Goal: Use online tool/utility: Utilize a website feature to perform a specific function

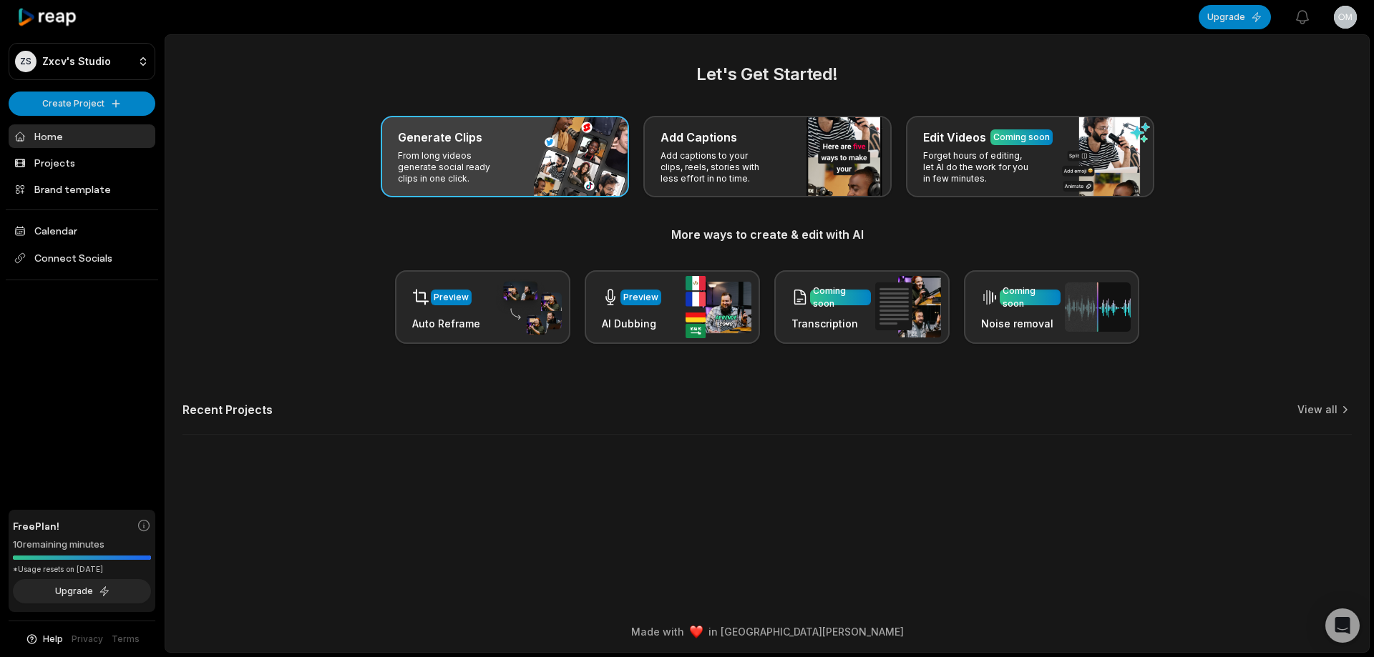
click at [472, 160] on p "From long videos generate social ready clips in one click." at bounding box center [453, 167] width 111 height 34
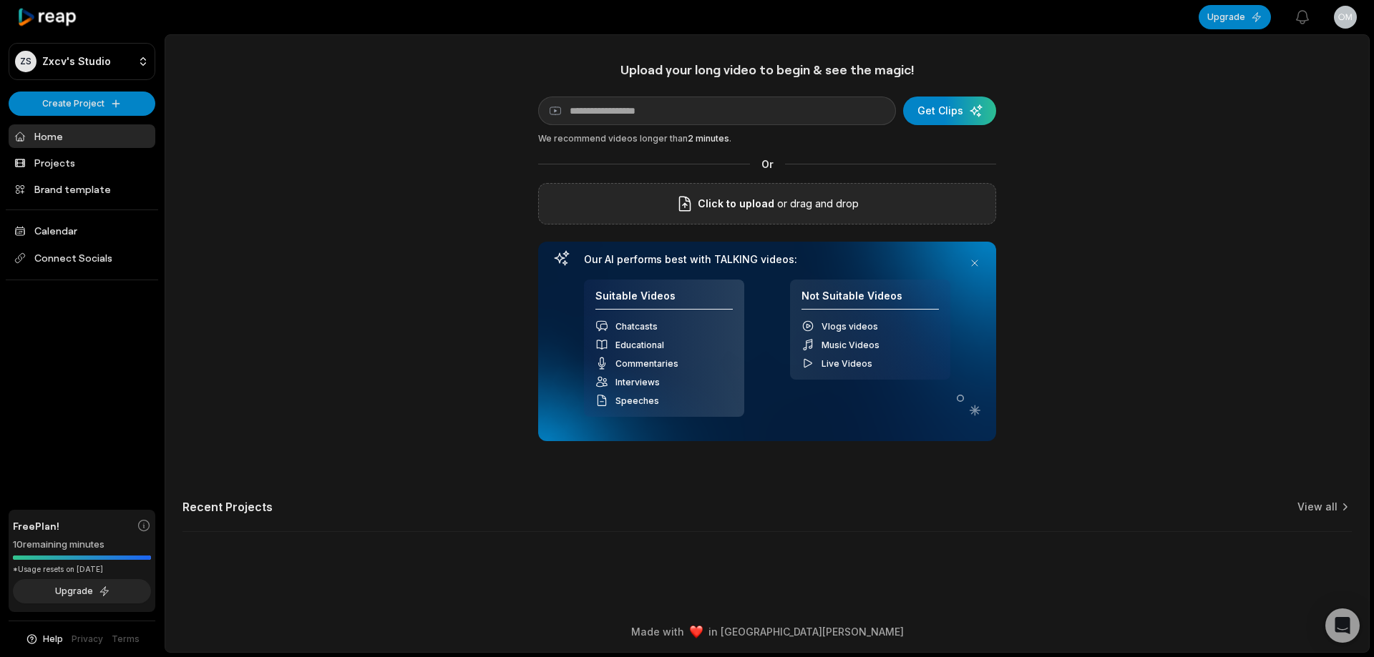
click at [719, 196] on span "Click to upload" at bounding box center [736, 203] width 77 height 17
click at [0, 0] on input "Click to upload" at bounding box center [0, 0] width 0 height 0
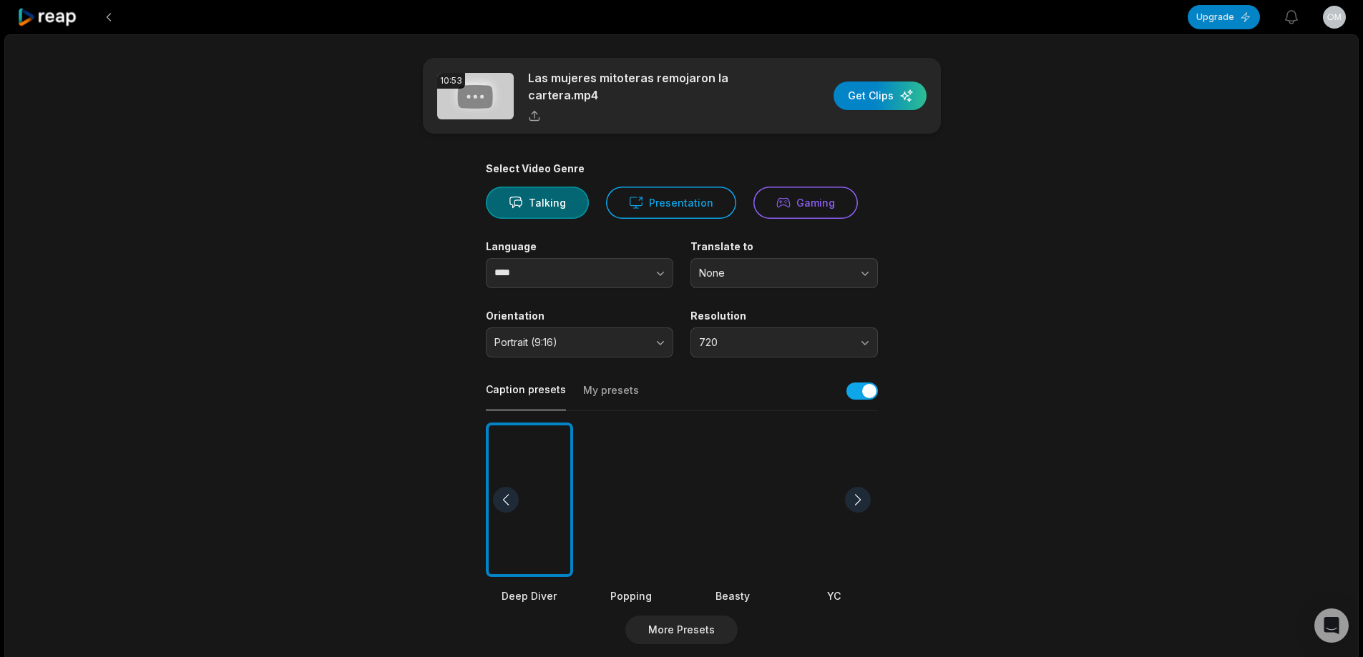
click at [735, 540] on div at bounding box center [732, 500] width 87 height 155
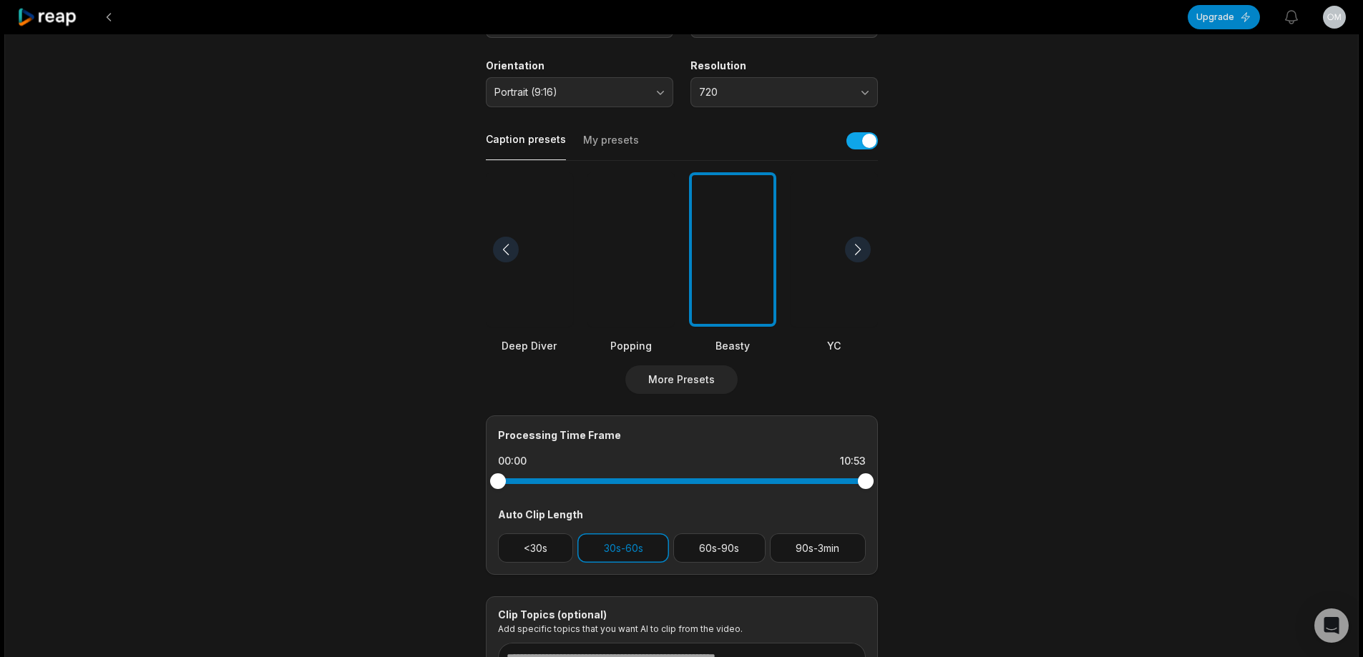
scroll to position [380, 0]
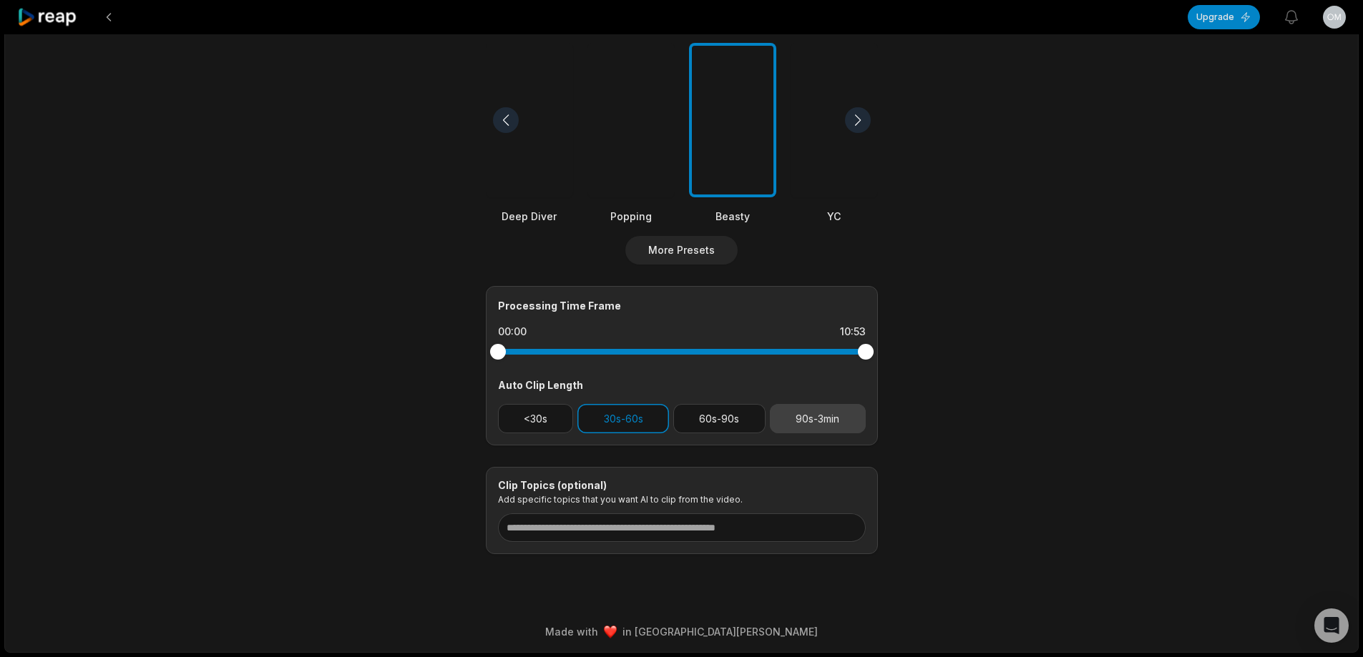
click at [791, 428] on button "90s-3min" at bounding box center [818, 418] width 96 height 29
click at [655, 424] on button "30s-60s" at bounding box center [623, 418] width 92 height 29
drag, startPoint x: 865, startPoint y: 355, endPoint x: 835, endPoint y: 353, distance: 30.1
click at [835, 353] on div at bounding box center [835, 352] width 16 height 16
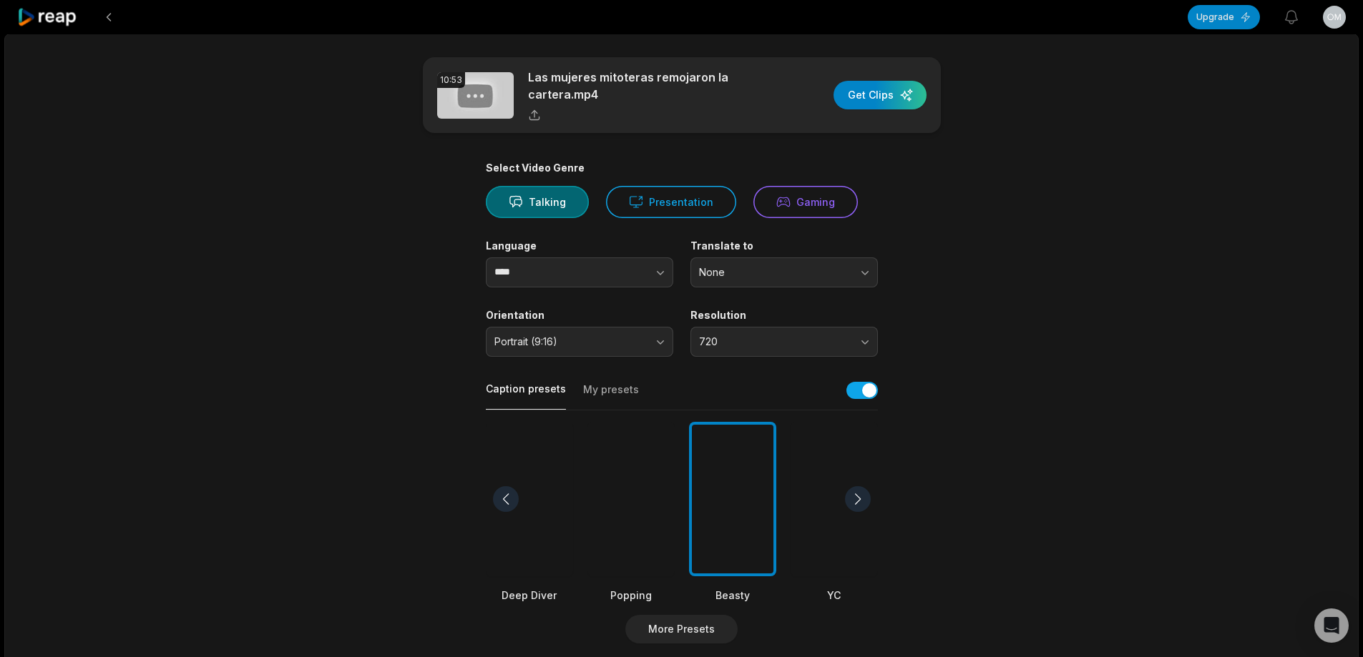
scroll to position [0, 0]
click at [874, 94] on div "button" at bounding box center [879, 96] width 93 height 29
